Goal: Subscribe to service/newsletter

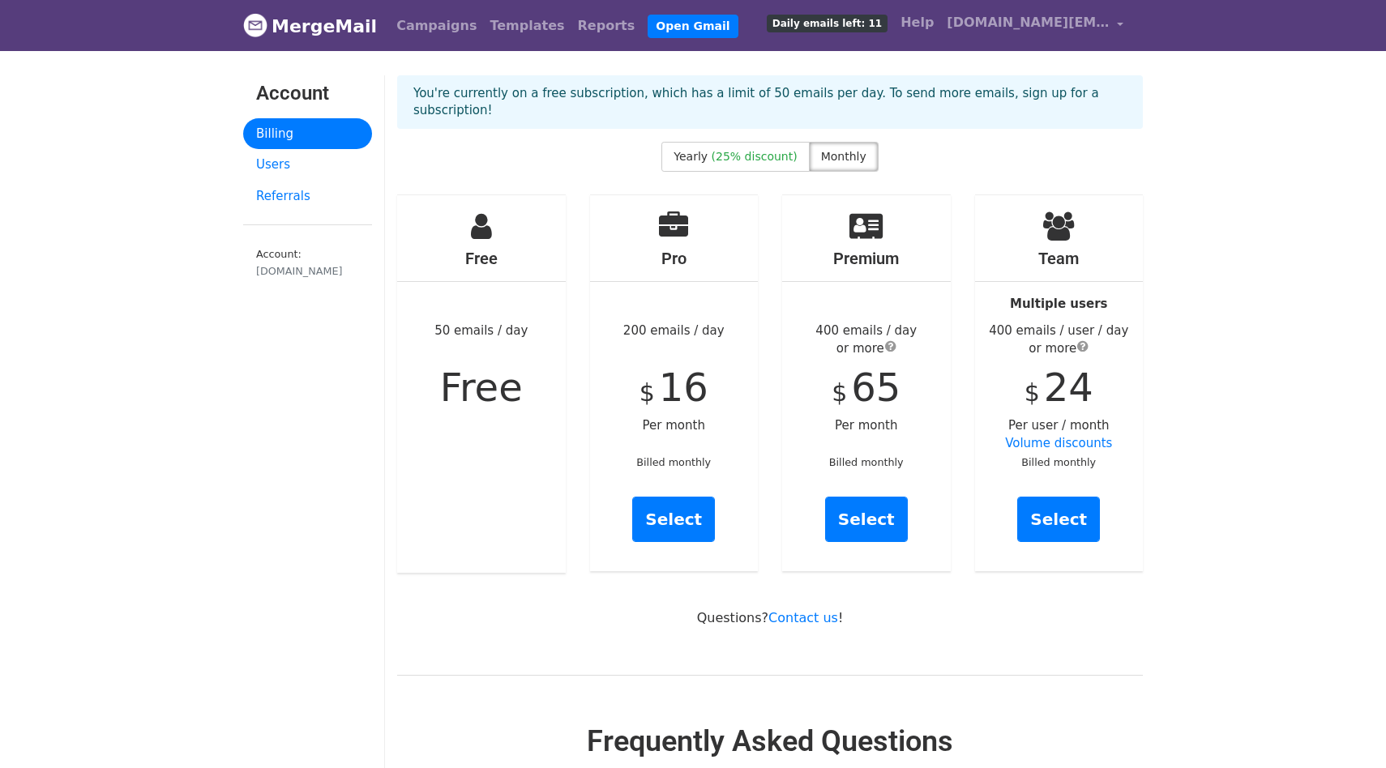
click at [829, 150] on span "Monthly" at bounding box center [843, 156] width 45 height 13
click at [678, 509] on link "Select" at bounding box center [673, 519] width 83 height 45
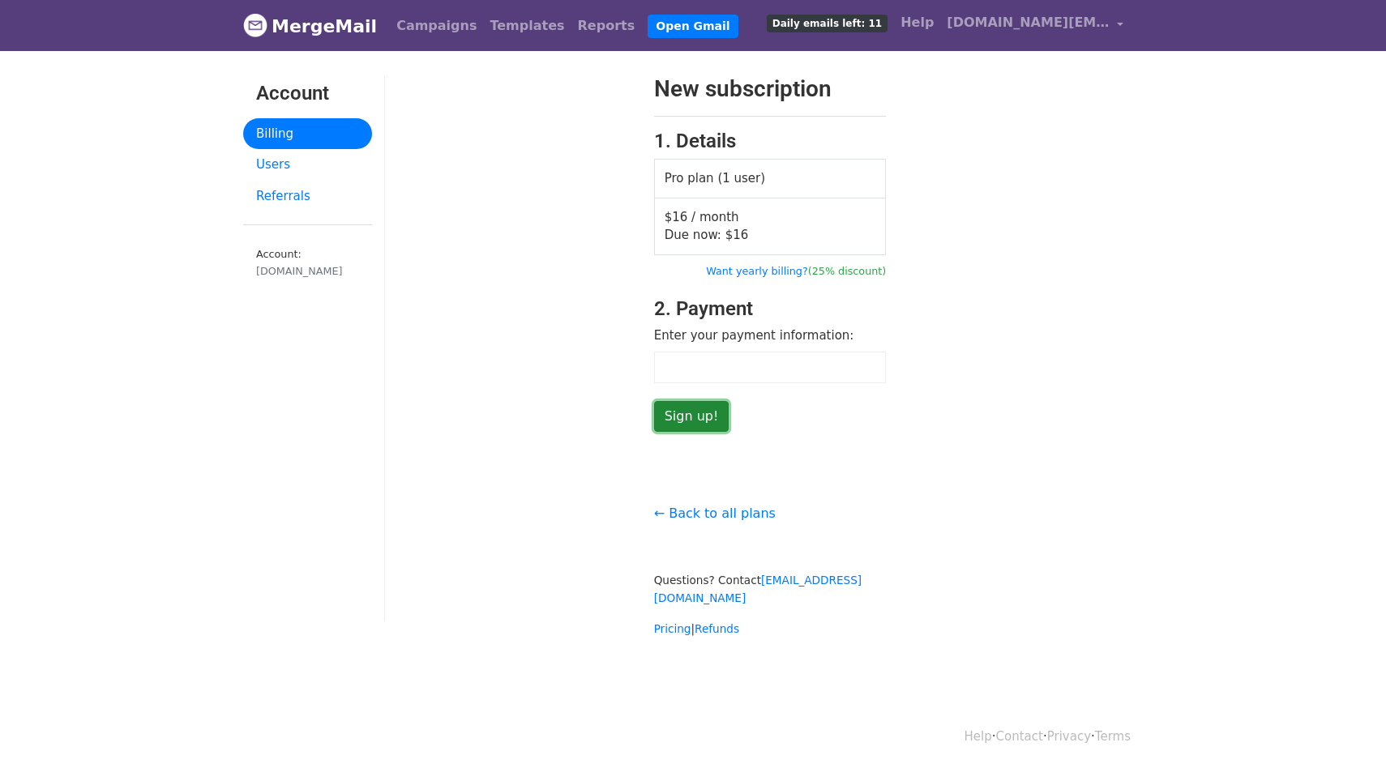
click at [683, 411] on input "Sign up!" at bounding box center [691, 416] width 75 height 31
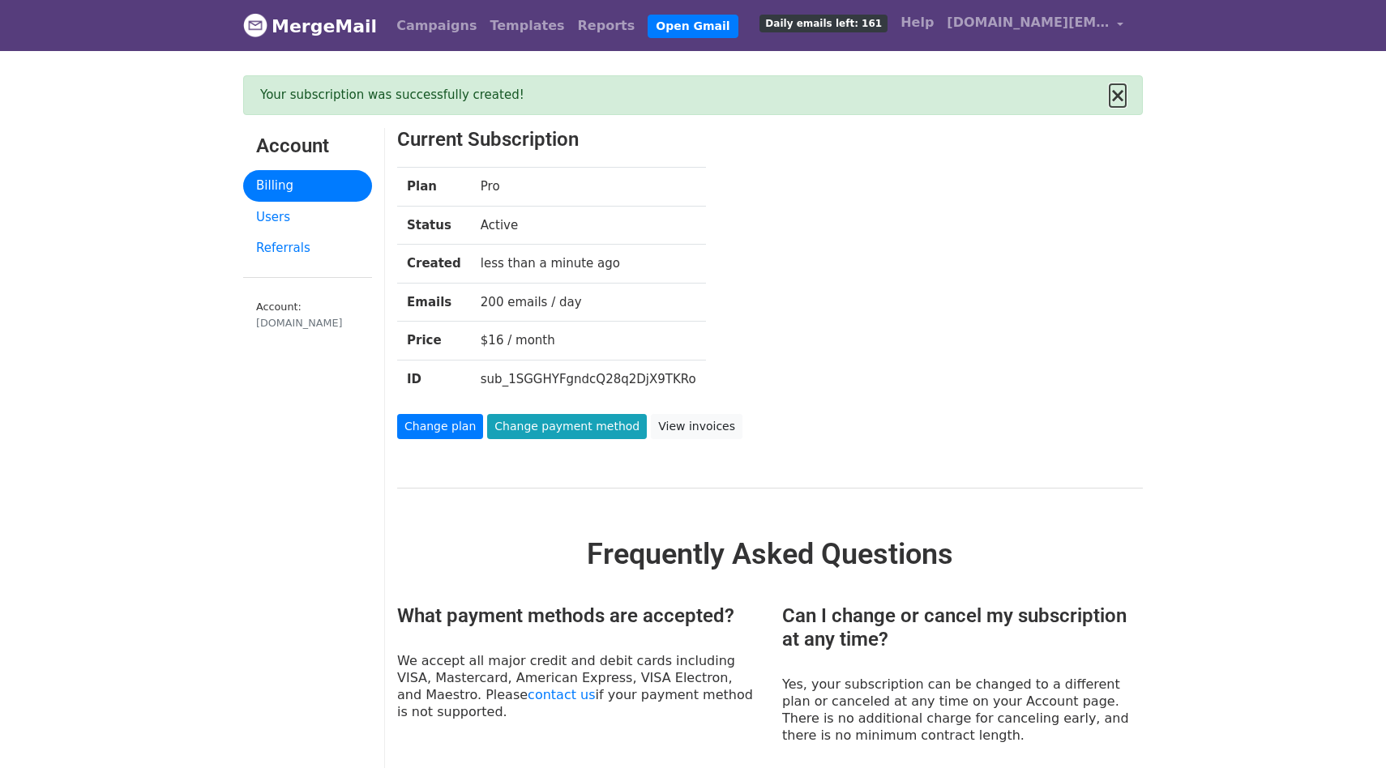
click at [1117, 96] on button "×" at bounding box center [1118, 95] width 16 height 19
